Goal: Information Seeking & Learning: Learn about a topic

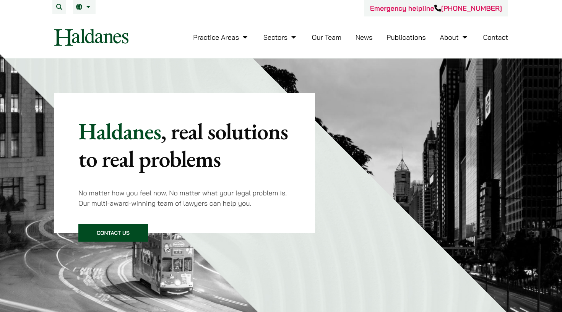
click at [330, 41] on link "Our Team" at bounding box center [326, 37] width 29 height 9
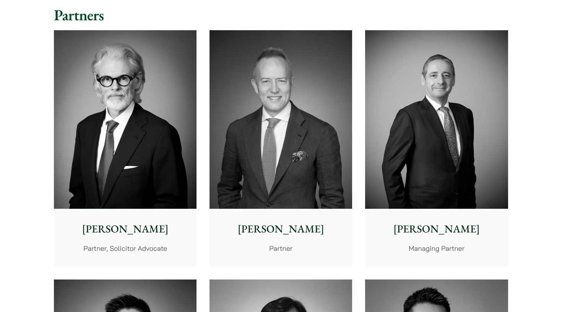
scroll to position [187, 0]
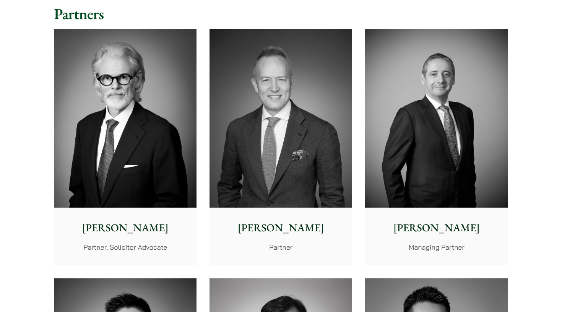
click at [73, 242] on p "Partner, Solicitor Advocate" at bounding box center [125, 247] width 130 height 10
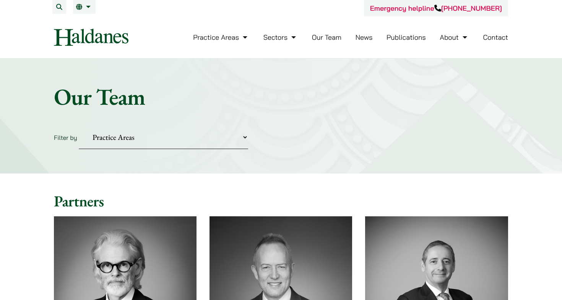
scroll to position [0, 0]
click at [322, 192] on h2 "Partners" at bounding box center [281, 201] width 454 height 18
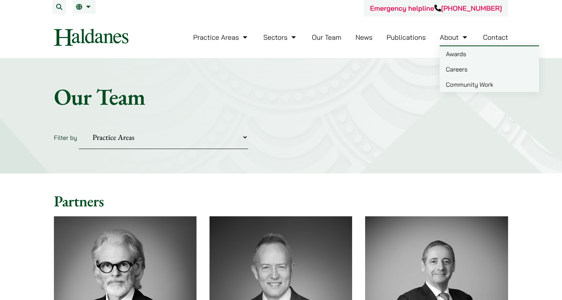
click at [457, 70] on link "Careers" at bounding box center [489, 69] width 99 height 15
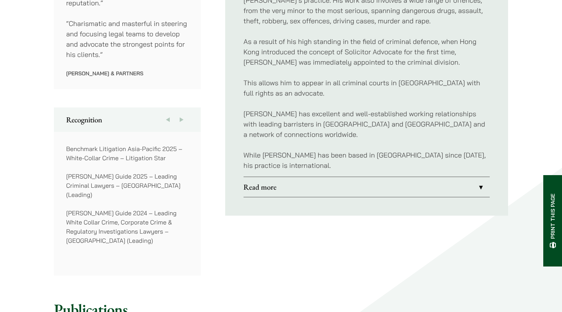
scroll to position [571, 0]
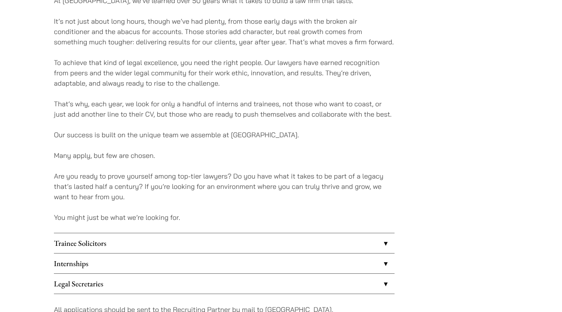
scroll to position [483, 0]
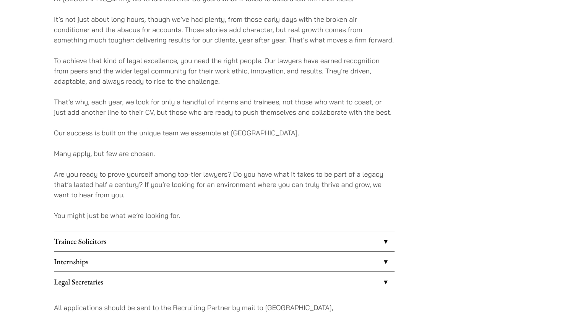
click at [186, 259] on link "Internships" at bounding box center [224, 262] width 341 height 20
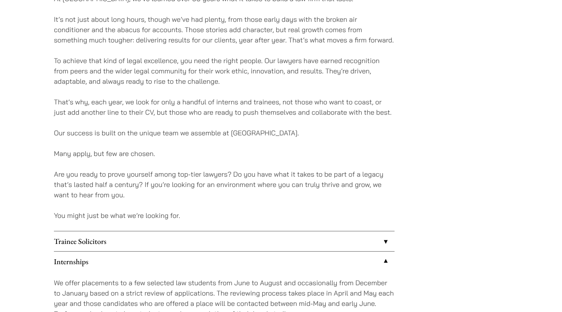
click at [186, 259] on link "Internships" at bounding box center [224, 262] width 341 height 20
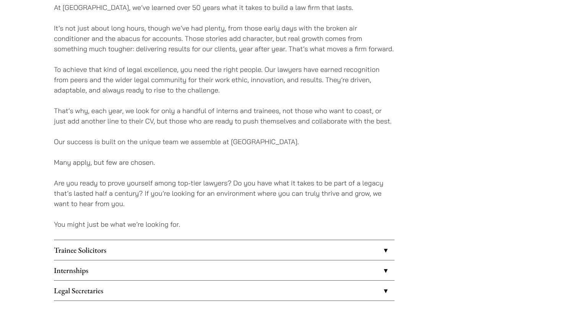
scroll to position [469, 0]
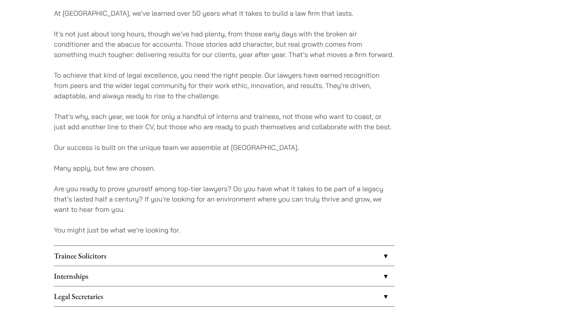
click at [130, 169] on p "Many apply, but few are chosen." at bounding box center [224, 168] width 341 height 10
click at [140, 200] on p "Are you ready to prove yourself among top-tier lawyers? Do you have what it tak…" at bounding box center [224, 199] width 341 height 31
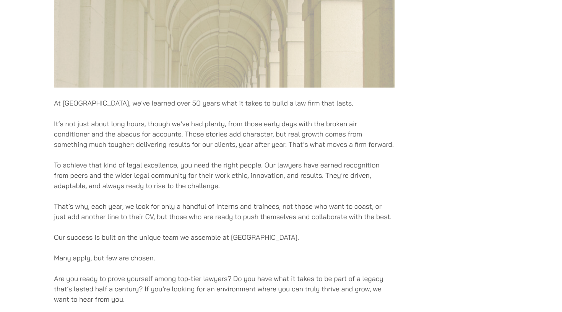
scroll to position [380, 0]
click at [136, 182] on p "To achieve that kind of legal excellence, you need the right people. Our lawyer…" at bounding box center [224, 174] width 341 height 31
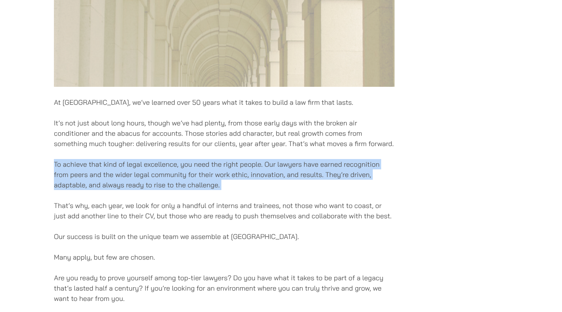
click at [136, 182] on p "To achieve that kind of legal excellence, you need the right people. Our lawyer…" at bounding box center [224, 174] width 341 height 31
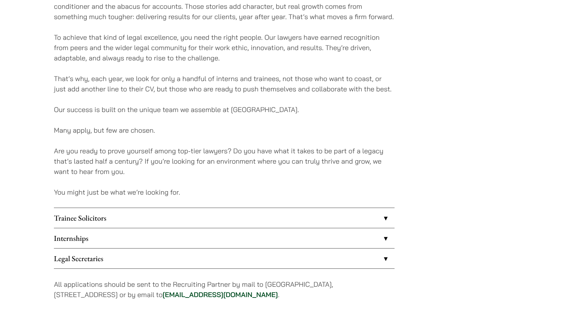
scroll to position [509, 0]
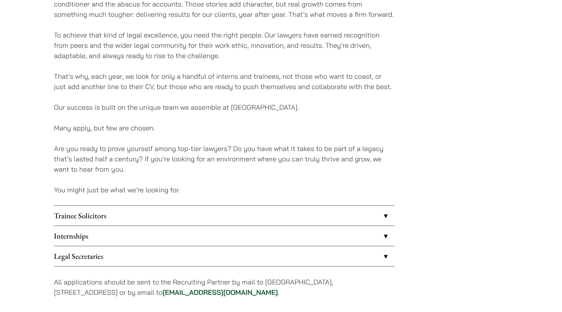
click at [131, 215] on link "Trainee Solicitors" at bounding box center [224, 216] width 341 height 20
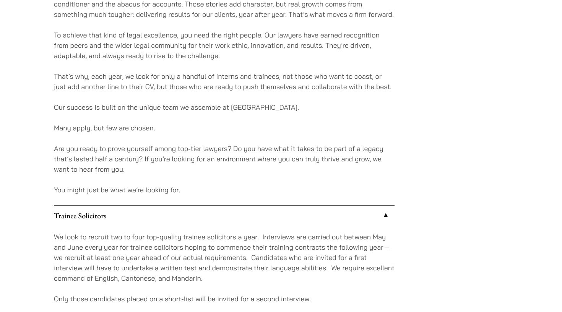
click at [131, 215] on link "Trainee Solicitors" at bounding box center [224, 216] width 341 height 20
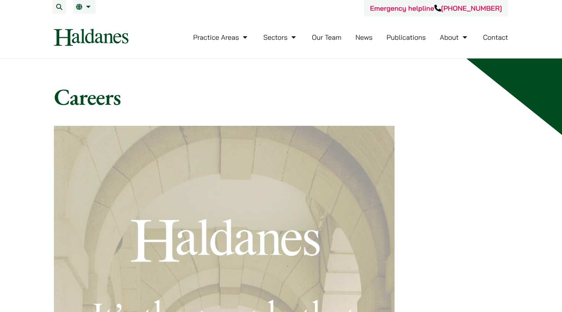
click at [322, 36] on link "Our Team" at bounding box center [326, 37] width 29 height 9
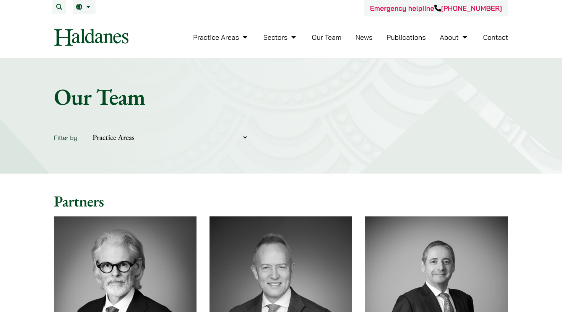
click at [99, 265] on img at bounding box center [125, 305] width 143 height 179
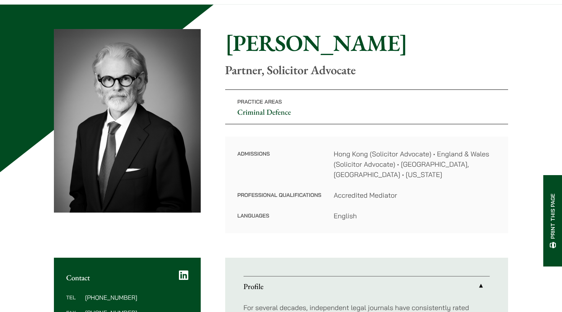
scroll to position [57, 0]
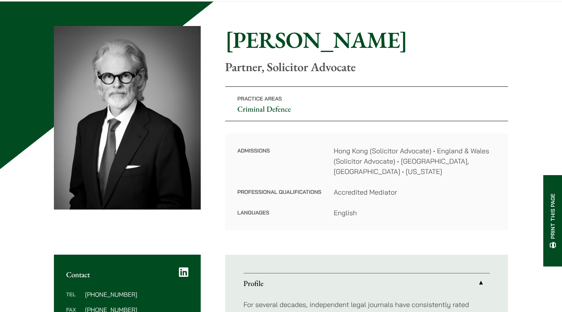
click at [307, 42] on h1 "[PERSON_NAME]" at bounding box center [366, 40] width 283 height 28
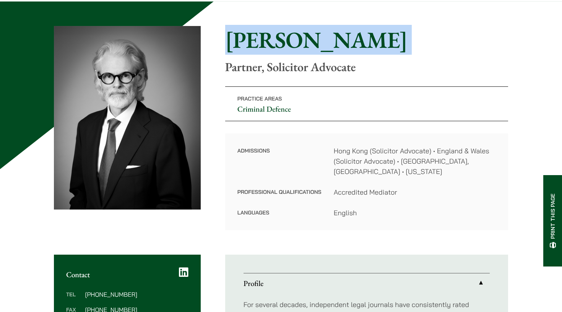
copy div "[PERSON_NAME]"
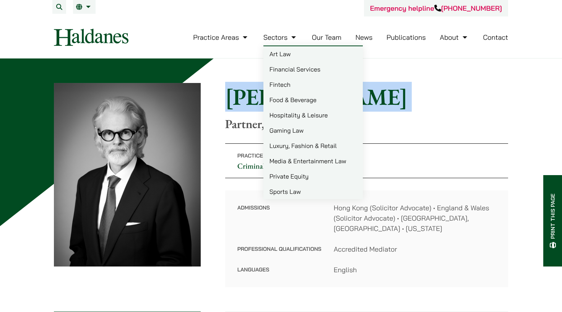
scroll to position [0, 0]
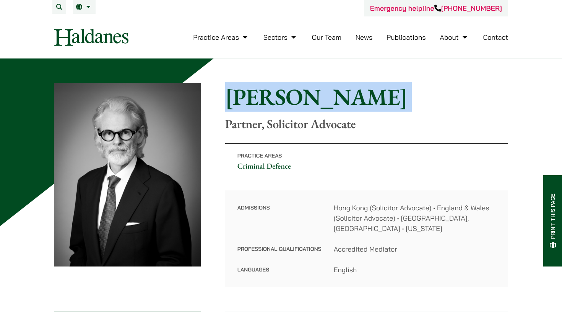
click at [327, 38] on link "Our Team" at bounding box center [326, 37] width 29 height 9
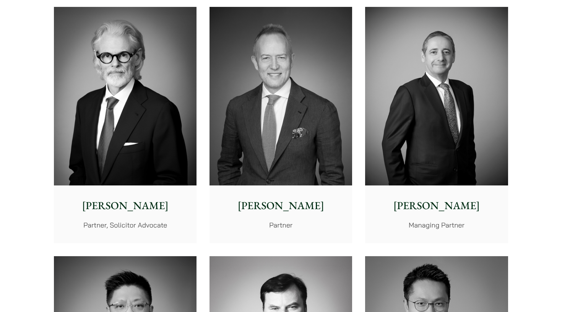
scroll to position [212, 0]
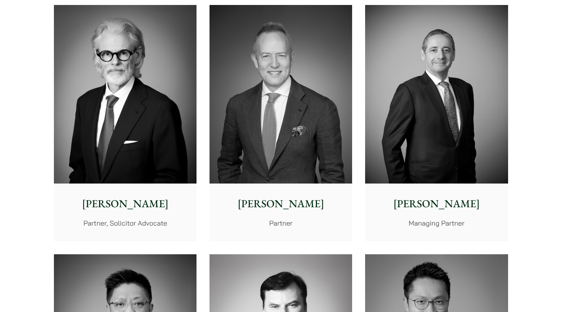
click at [304, 218] on p "Partner" at bounding box center [281, 223] width 130 height 10
click at [445, 218] on p "Managing Partner" at bounding box center [436, 223] width 130 height 10
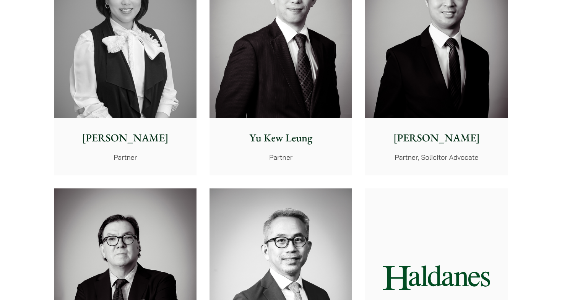
scroll to position [1250, 0]
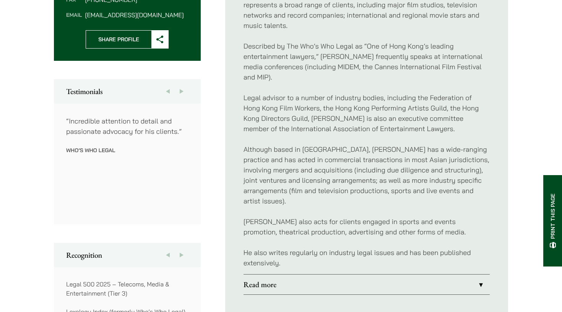
scroll to position [360, 0]
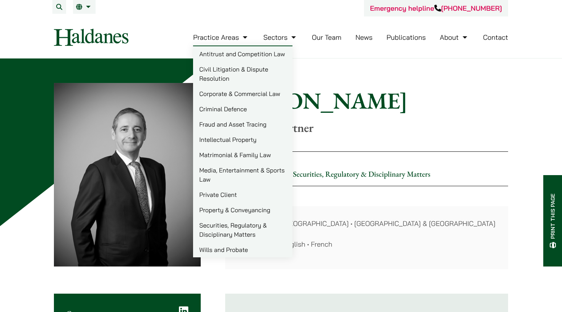
click at [119, 37] on img at bounding box center [91, 37] width 75 height 17
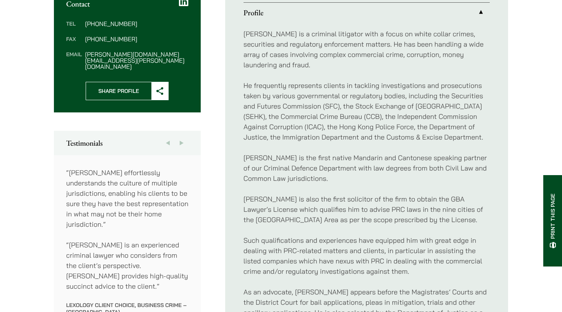
scroll to position [313, 0]
